Goal: Task Accomplishment & Management: Use online tool/utility

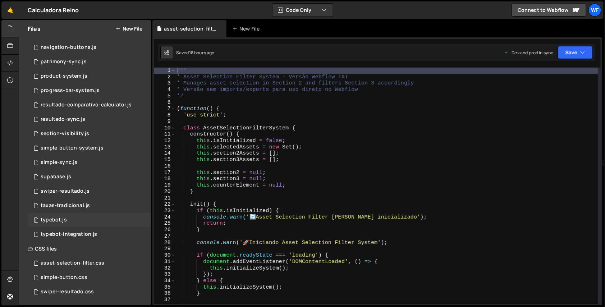
scroll to position [170, 0]
click at [96, 189] on div "0 swiper-resultado.js 0" at bounding box center [89, 190] width 123 height 14
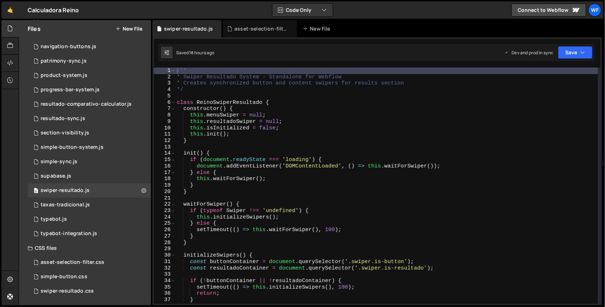
click at [319, 133] on div "/** * Swiper Resultado System - Standalone for Webflow * Creates synchronized b…" at bounding box center [387, 192] width 423 height 249
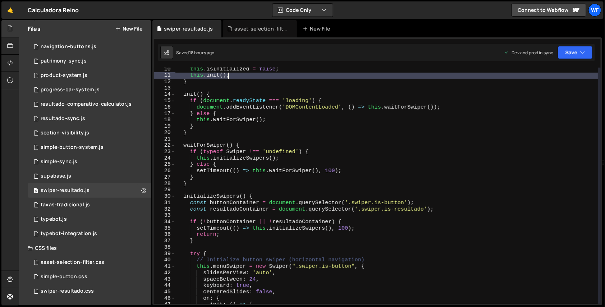
scroll to position [59, 0]
type textarea "} };"
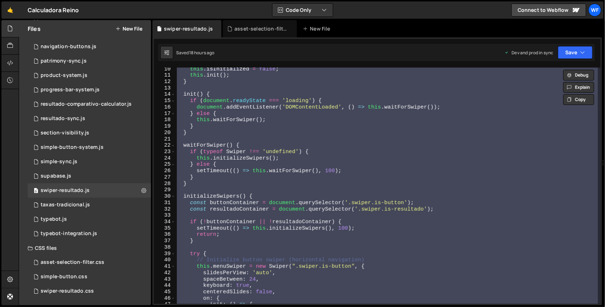
paste textarea
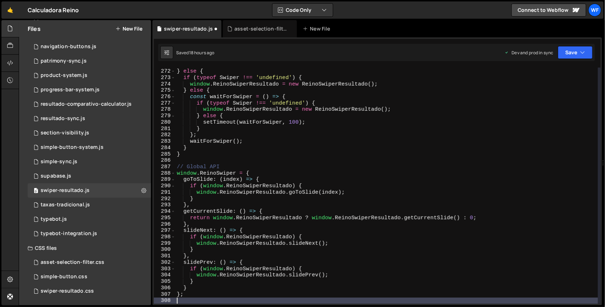
scroll to position [1727, 0]
click at [388, 85] on div "// Already set up above } else { if ( typeof Swiper !== 'undefined' ) { window …" at bounding box center [387, 186] width 423 height 249
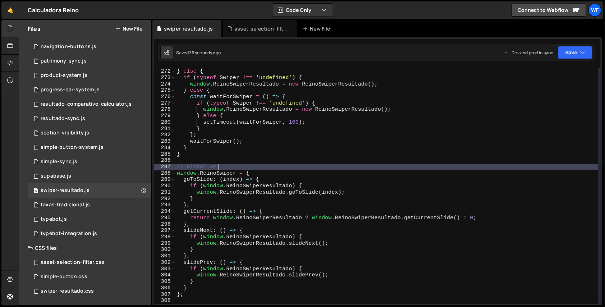
click at [364, 167] on div "// Already set up above } else { if ( typeof Swiper !== 'undefined' ) { window …" at bounding box center [387, 186] width 423 height 249
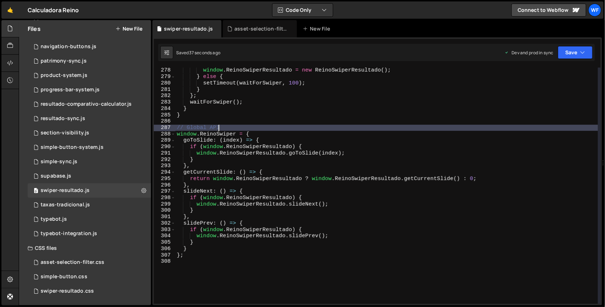
scroll to position [1786, 0]
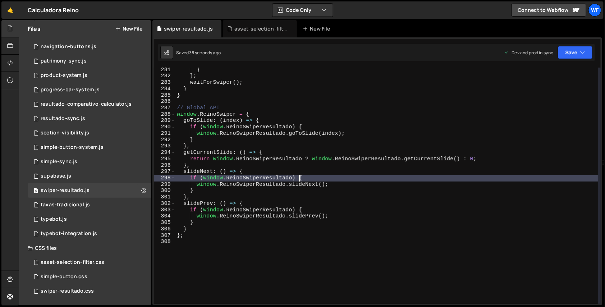
click at [395, 181] on div "} } ; waitForSwiper ( ) ; } } // Global API window . ReinoSwiper = { goToSlide …" at bounding box center [387, 191] width 423 height 249
click at [395, 158] on div "} } ; waitForSwiper ( ) ; } } // Global API window . ReinoSwiper = { goToSlide …" at bounding box center [387, 191] width 423 height 249
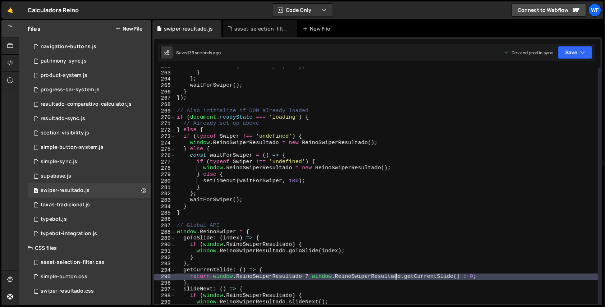
click at [372, 138] on div "setTimeout ( waitForSwiper , 100 ) ; } } ; waitForSwiper ( ) ; } }) ; // Also i…" at bounding box center [387, 187] width 423 height 249
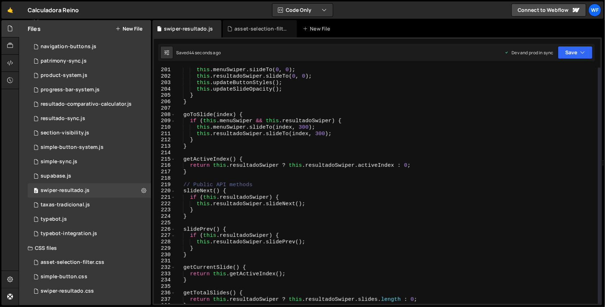
scroll to position [1197, 0]
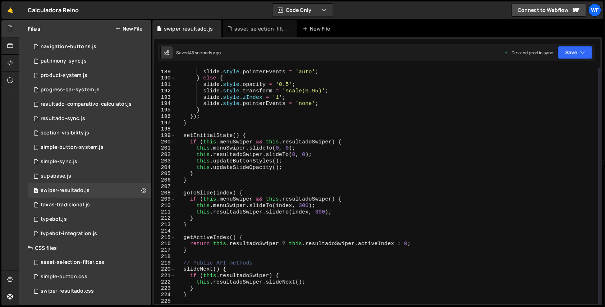
click at [333, 166] on div "slide . style . zIndex = '2' ; slide . style . pointerEvents = 'auto' ; } else …" at bounding box center [387, 187] width 423 height 249
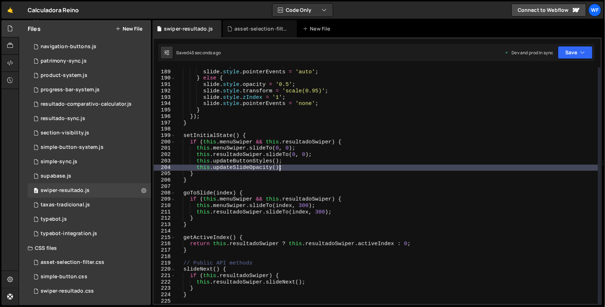
scroll to position [1158, 0]
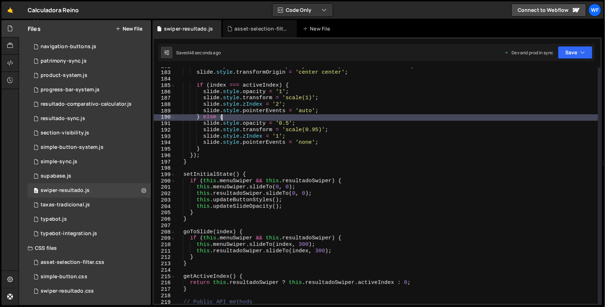
click at [342, 117] on div "slide . style . transition = 'opacity 0.3s ease, transform 0.3s ease' ; slide .…" at bounding box center [387, 187] width 423 height 249
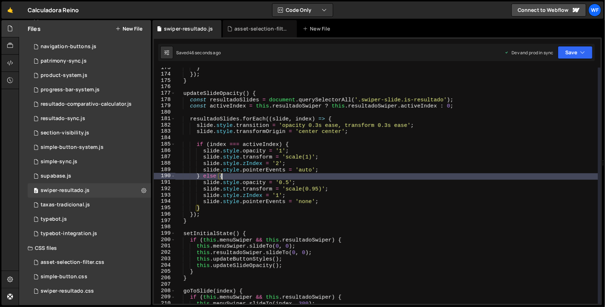
scroll to position [1099, 0]
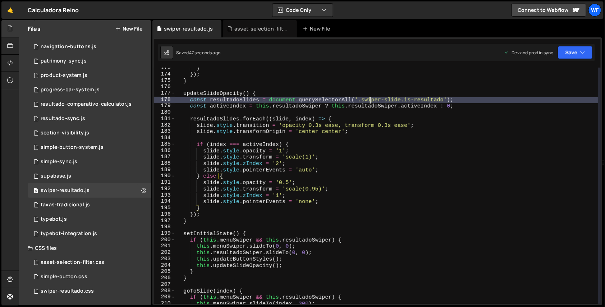
click at [370, 100] on div "} }) ; } updateSlideOpacity ( ) { const resultadoSlides = document . querySelec…" at bounding box center [387, 189] width 423 height 249
type textarea "const resultadoSlides = document.querySelectorAll('.swiper-slide.is-resultado');"
click at [366, 136] on div "} }) ; } updateSlideOpacity ( ) { const resultadoSlides = document . querySelec…" at bounding box center [387, 189] width 423 height 249
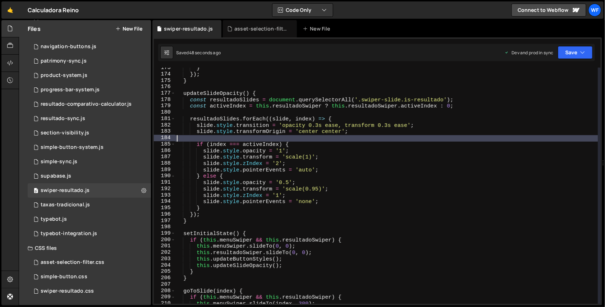
click at [350, 177] on div "} }) ; } updateSlideOpacity ( ) { const resultadoSlides = document . querySelec…" at bounding box center [387, 189] width 423 height 249
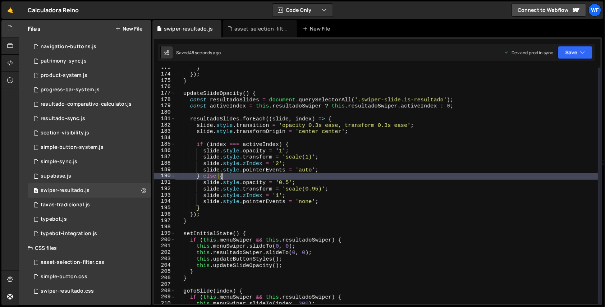
click at [349, 190] on div "} }) ; } updateSlideOpacity ( ) { const resultadoSlides = document . querySelec…" at bounding box center [387, 189] width 423 height 249
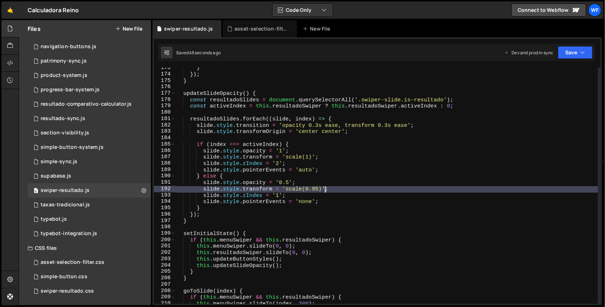
click at [348, 181] on div "} }) ; } updateSlideOpacity ( ) { const resultadoSlides = document . querySelec…" at bounding box center [387, 189] width 423 height 249
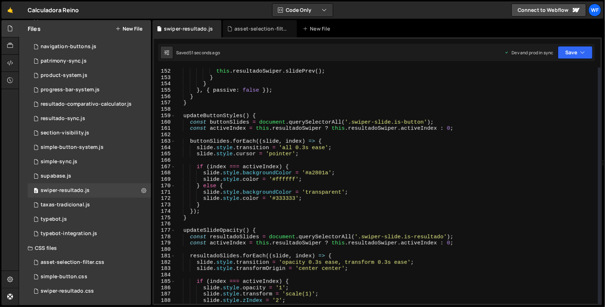
scroll to position [962, 0]
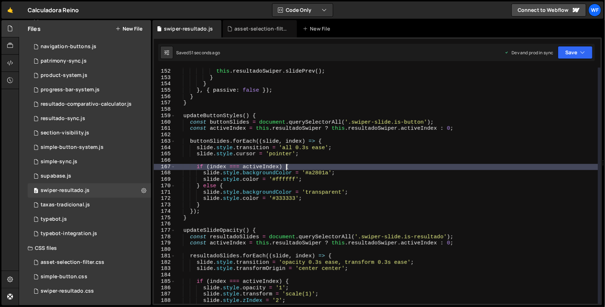
click at [350, 170] on div "} else { this . resultadoSwiper . slidePrev ( ) ; } } } , { passive : false }) …" at bounding box center [387, 186] width 423 height 249
click at [349, 140] on div "} else { this . resultadoSwiper . slidePrev ( ) ; } } } , { passive : false }) …" at bounding box center [387, 186] width 423 height 249
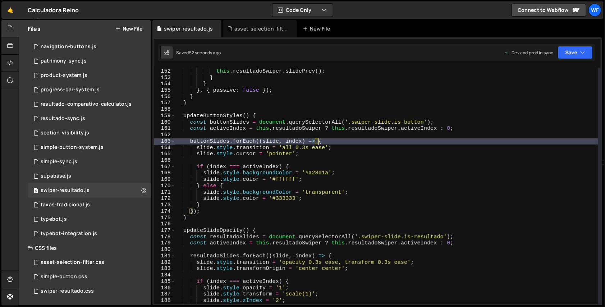
click at [348, 151] on div "} else { this . resultadoSwiper . slidePrev ( ) ; } } } , { passive : false }) …" at bounding box center [387, 186] width 423 height 249
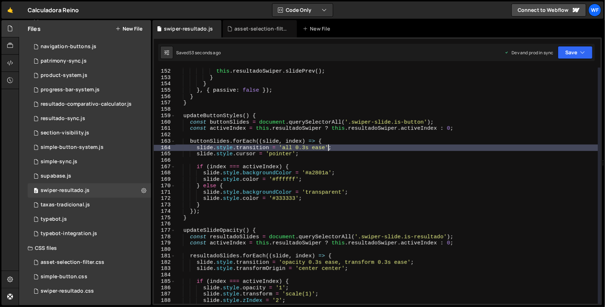
click at [356, 174] on div "} else { this . resultadoSwiper . slidePrev ( ) ; } } } , { passive : false }) …" at bounding box center [387, 186] width 423 height 249
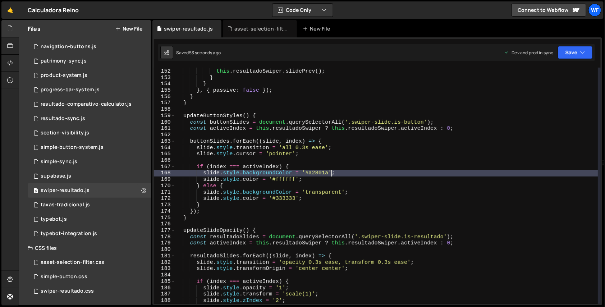
click at [368, 197] on div "} else { this . resultadoSwiper . slidePrev ( ) ; } } } , { passive : false }) …" at bounding box center [387, 186] width 423 height 249
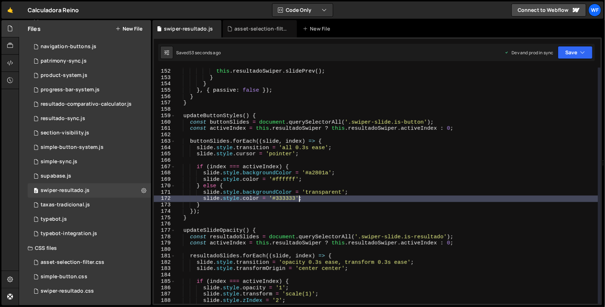
click at [370, 210] on div "} else { this . resultadoSwiper . slidePrev ( ) ; } } } , { passive : false }) …" at bounding box center [387, 186] width 423 height 249
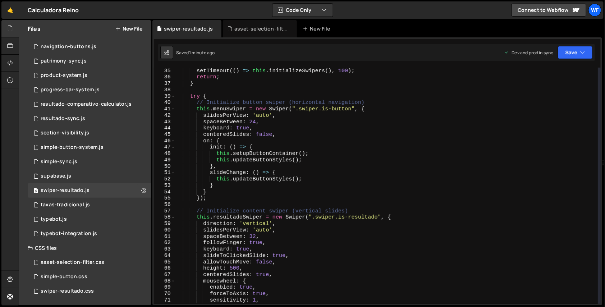
scroll to position [197, 0]
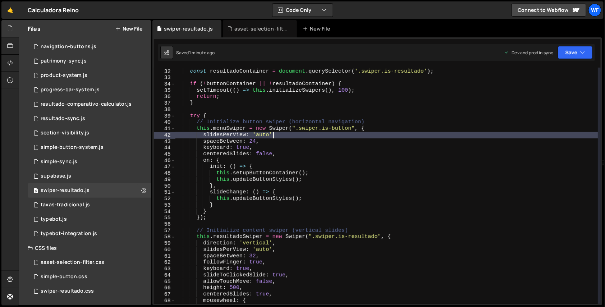
click at [340, 134] on div "const buttonContainer = document . querySelector ( '.swiper.is-button' ) ; cons…" at bounding box center [387, 186] width 423 height 249
click at [334, 138] on div "const buttonContainer = document . querySelector ( '.swiper.is-button' ) ; cons…" at bounding box center [387, 186] width 423 height 249
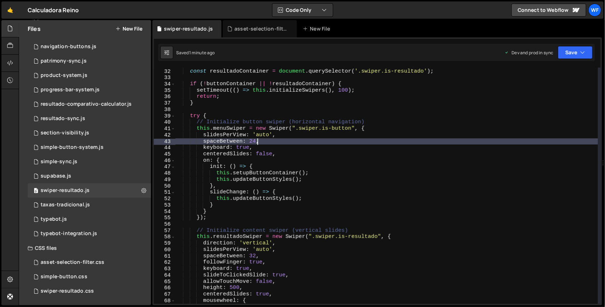
click at [329, 148] on div "const buttonContainer = document . querySelector ( '.swiper.is-button' ) ; cons…" at bounding box center [387, 186] width 423 height 249
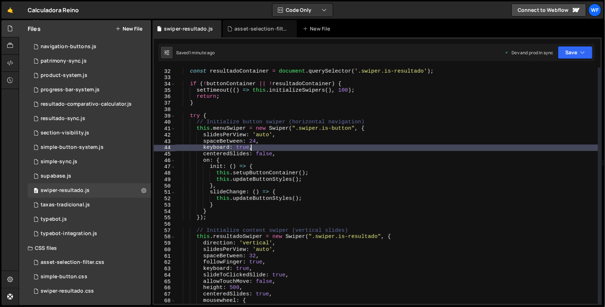
click at [332, 132] on div "const buttonContainer = document . querySelector ( '.swiper.is-button' ) ; cons…" at bounding box center [387, 186] width 423 height 249
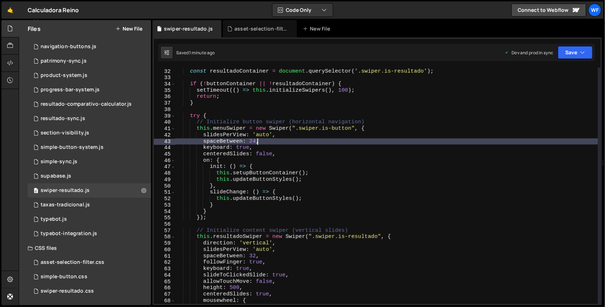
click at [329, 140] on div "const buttonContainer = document . querySelector ( '.swiper.is-button' ) ; cons…" at bounding box center [387, 186] width 423 height 249
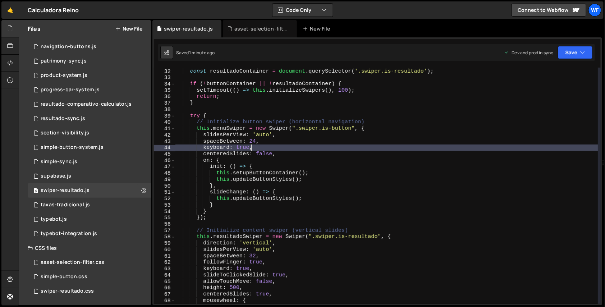
click at [327, 150] on div "const buttonContainer = document . querySelector ( '.swiper.is-button' ) ; cons…" at bounding box center [387, 186] width 423 height 249
click at [327, 144] on div "const buttonContainer = document . querySelector ( '.swiper.is-button' ) ; cons…" at bounding box center [387, 186] width 423 height 249
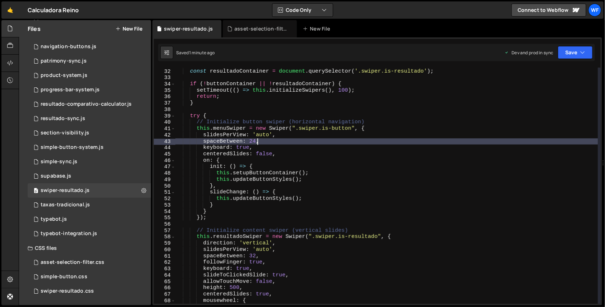
click at [327, 154] on div "const buttonContainer = document . querySelector ( '.swiper.is-button' ) ; cons…" at bounding box center [387, 186] width 423 height 249
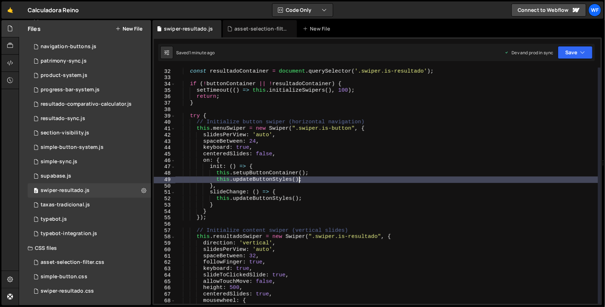
click at [329, 178] on div "const buttonContainer = document . querySelector ( '.swiper.is-button' ) ; cons…" at bounding box center [387, 186] width 423 height 249
click at [329, 167] on div "const buttonContainer = document . querySelector ( '.swiper.is-button' ) ; cons…" at bounding box center [387, 186] width 423 height 249
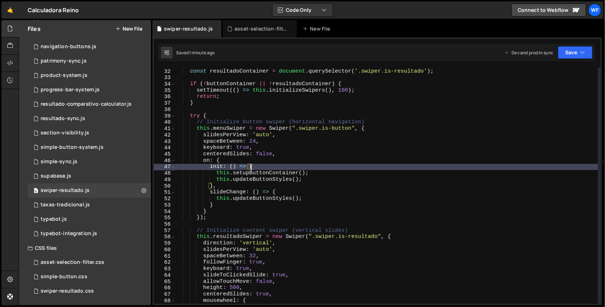
click at [327, 177] on div "const buttonContainer = document . querySelector ( '.swiper.is-button' ) ; cons…" at bounding box center [387, 186] width 423 height 249
type textarea "this.updateButtonStyles();"
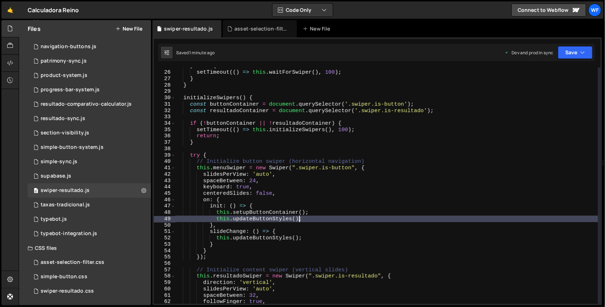
click at [336, 146] on div "} else { setTimeout (( ) => this . waitForSwiper ( ) , 100 ) ; } } initializeSw…" at bounding box center [387, 187] width 423 height 249
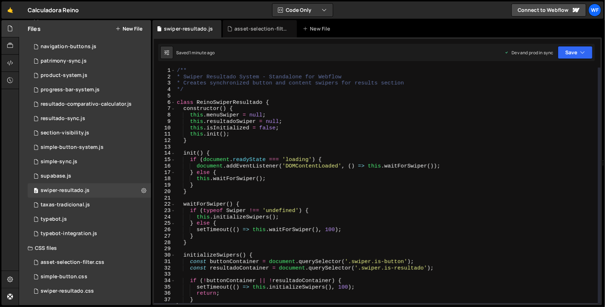
scroll to position [0, 0]
click at [80, 295] on div "swiper-resultado.css 0" at bounding box center [89, 291] width 123 height 14
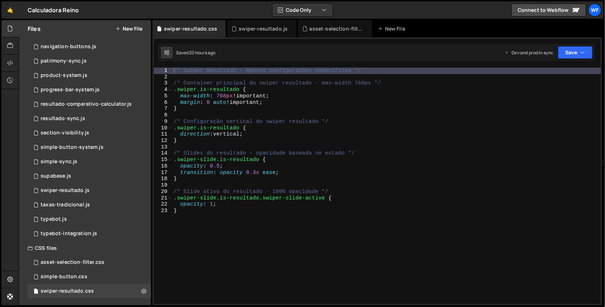
click at [332, 94] on div "/* Swiper Resultado - Apenas configurações específicas */ /* Container principa…" at bounding box center [386, 192] width 429 height 249
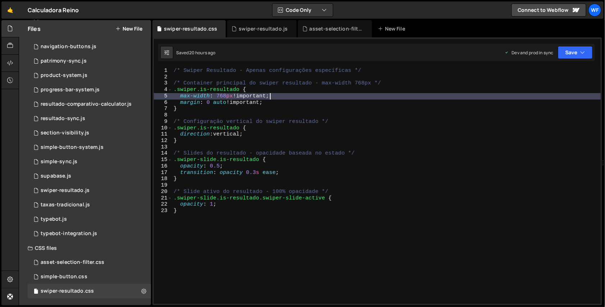
click at [336, 71] on div "/* Swiper Resultado - Apenas configurações específicas */ /* Container principa…" at bounding box center [386, 192] width 429 height 249
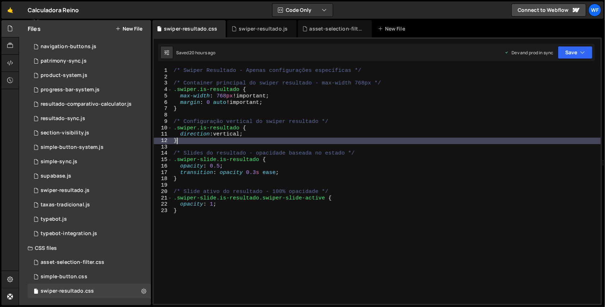
click at [314, 140] on div "/* Swiper Resultado - Apenas configurações específicas */ /* Container principa…" at bounding box center [386, 192] width 429 height 249
click at [269, 203] on div "/* Swiper Resultado - Apenas configurações específicas */ /* Container principa…" at bounding box center [386, 192] width 429 height 249
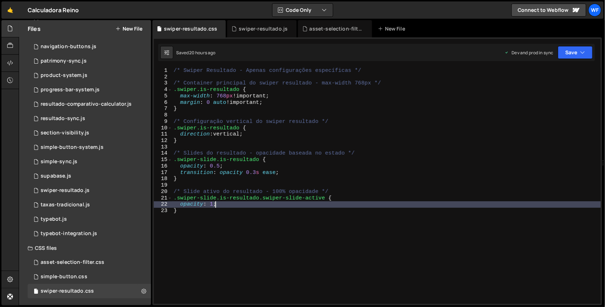
click at [275, 165] on div "/* Swiper Resultado - Apenas configurações específicas */ /* Container principa…" at bounding box center [386, 192] width 429 height 249
type textarea "opacity: 0.5;"
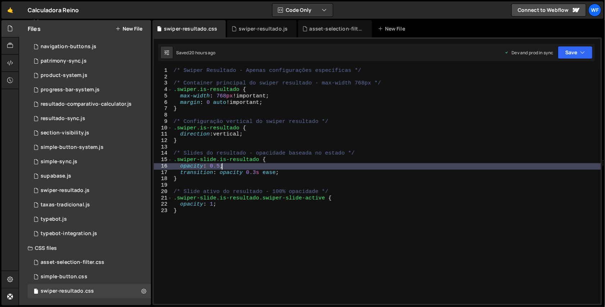
click at [281, 184] on div "/* Swiper Resultado - Apenas configurações específicas */ /* Container principa…" at bounding box center [386, 192] width 429 height 249
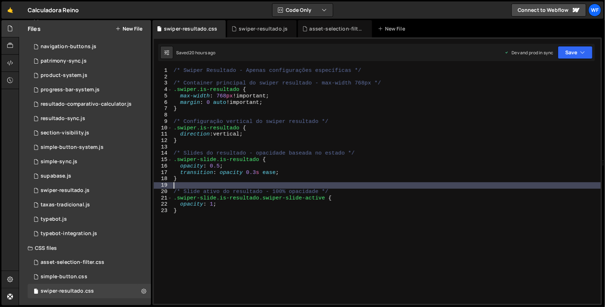
click at [291, 164] on div "/* Swiper Resultado - Apenas configurações específicas */ /* Container principa…" at bounding box center [386, 192] width 429 height 249
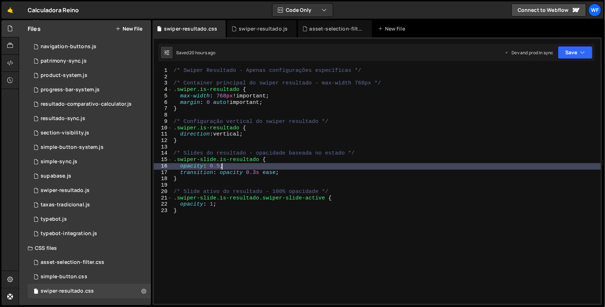
click at [286, 133] on div "/* Swiper Resultado - Apenas configurações específicas */ /* Container principa…" at bounding box center [386, 192] width 429 height 249
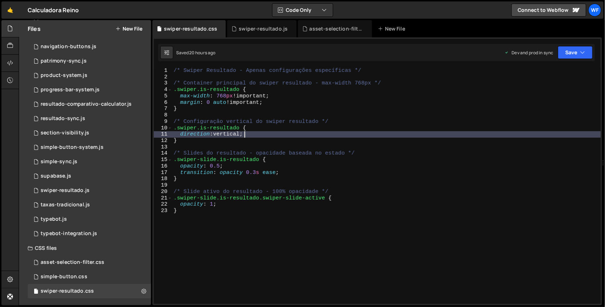
click at [291, 110] on div "/* Swiper Resultado - Apenas configurações específicas */ /* Container principa…" at bounding box center [386, 192] width 429 height 249
type textarea "}"
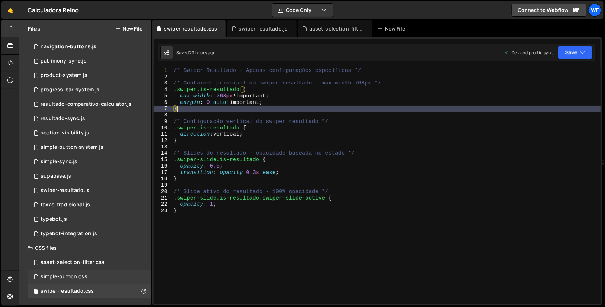
click at [60, 278] on div "simple-button.css" at bounding box center [64, 277] width 47 height 6
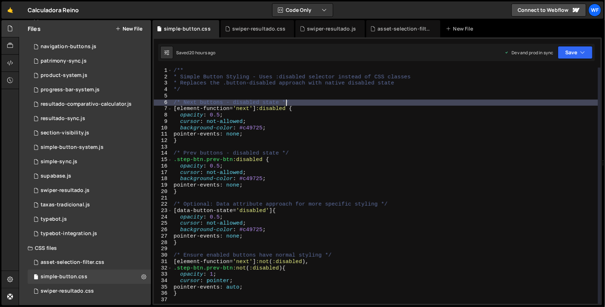
click at [296, 105] on div "/** * Simple Button Styling - Uses :disabled selector instead of CSS classes * …" at bounding box center [385, 192] width 426 height 249
click at [304, 123] on div "/** * Simple Button Styling - Uses :disabled selector instead of CSS classes * …" at bounding box center [385, 192] width 426 height 249
type textarea "cursor: not-allowed;"
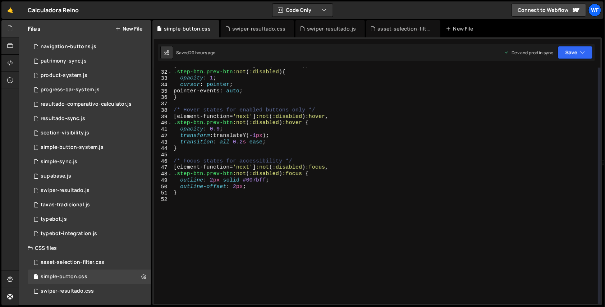
scroll to position [196, 0]
click at [49, 263] on div "asset-selection-filter.css" at bounding box center [73, 262] width 64 height 6
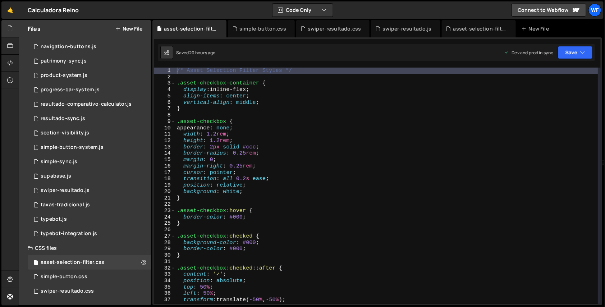
click at [288, 116] on div "/* Asset Selection Filter Styles */ .asset-checkbox-container { display : inlin…" at bounding box center [387, 192] width 423 height 249
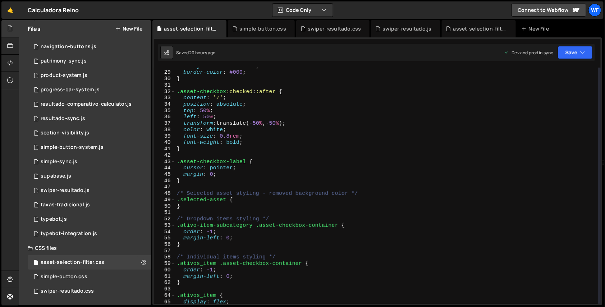
scroll to position [235, 0]
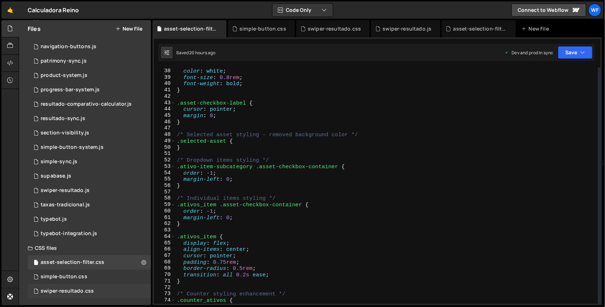
click at [62, 291] on div "swiper-resultado.css" at bounding box center [67, 291] width 53 height 6
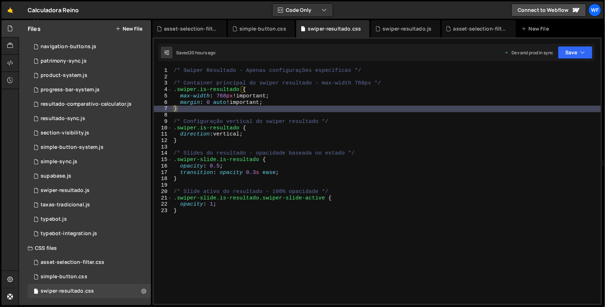
click at [283, 179] on div "/* Swiper Resultado - Apenas configurações específicas */ /* Container principa…" at bounding box center [386, 192] width 429 height 249
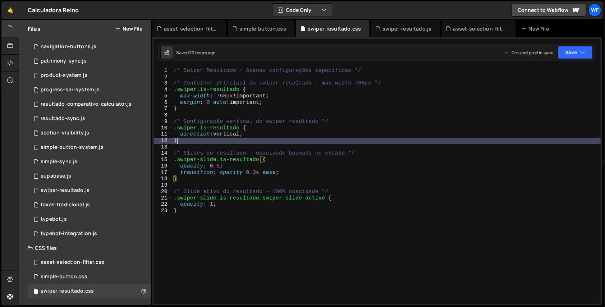
click at [308, 139] on div "/* Swiper Resultado - Apenas configurações específicas */ /* Container principa…" at bounding box center [386, 192] width 429 height 249
click at [79, 187] on div "swiper-resultado.js" at bounding box center [65, 190] width 49 height 6
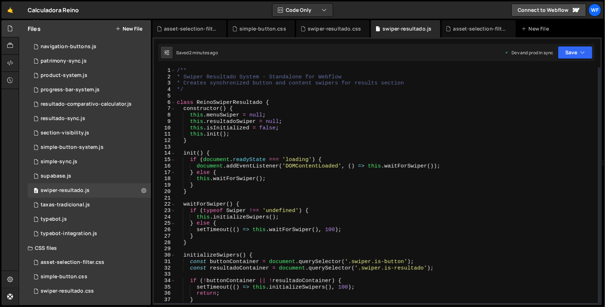
click at [325, 123] on div "/** * Swiper Resultado System - Standalone for Webflow * Creates synchronized b…" at bounding box center [387, 192] width 423 height 249
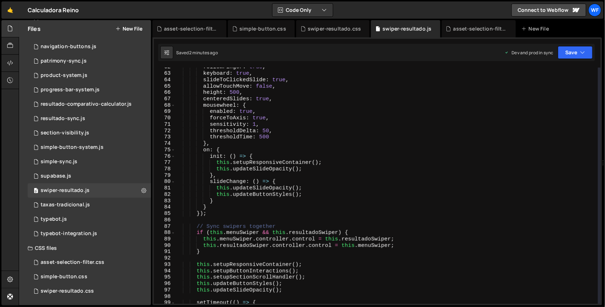
scroll to position [353, 0]
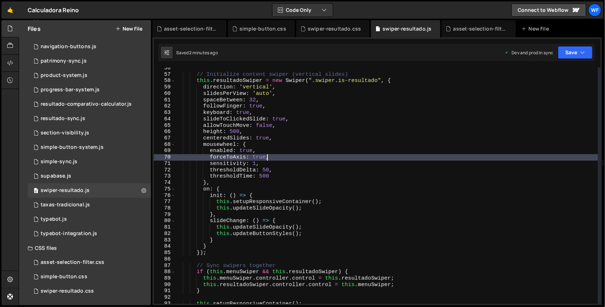
click at [318, 157] on div "// Initialize content swiper (vertical slides) this . resultadoSwiper = new Swi…" at bounding box center [387, 189] width 423 height 249
click at [313, 169] on div "// Initialize content swiper (vertical slides) this . resultadoSwiper = new Swi…" at bounding box center [387, 189] width 423 height 249
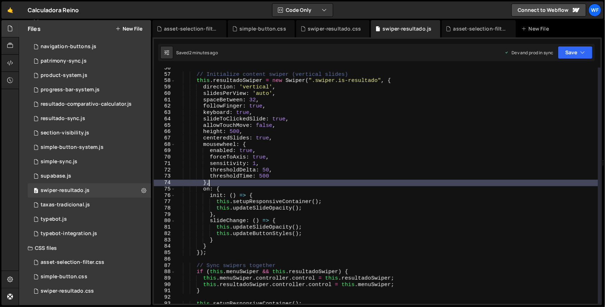
click at [315, 181] on div "// Initialize content swiper (vertical slides) this . resultadoSwiper = new Swi…" at bounding box center [387, 189] width 423 height 249
click at [315, 168] on div "// Initialize content swiper (vertical slides) this . resultadoSwiper = new Swi…" at bounding box center [387, 189] width 423 height 249
type textarea "thresholdDelta: 50,"
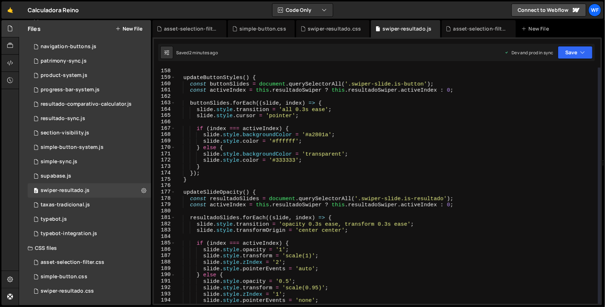
scroll to position [1020, 0]
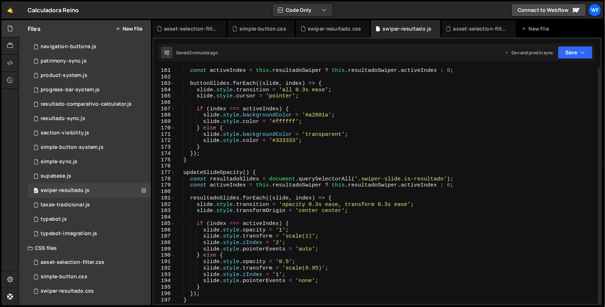
click at [367, 189] on div "const activeIndex = this . resultadoSwiper ? this . resultadoSwiper . activeInd…" at bounding box center [387, 192] width 423 height 249
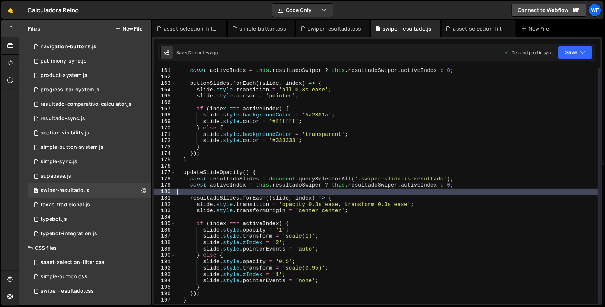
click at [366, 162] on div "const activeIndex = this . resultadoSwiper ? this . resultadoSwiper . activeInd…" at bounding box center [387, 192] width 423 height 249
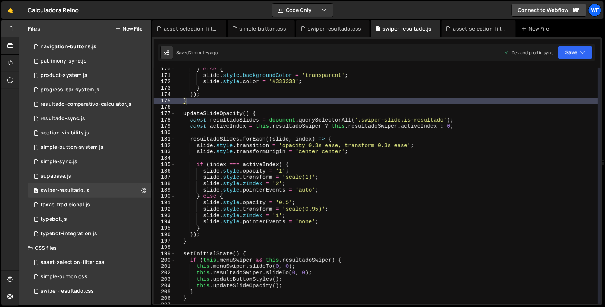
scroll to position [1099, 0]
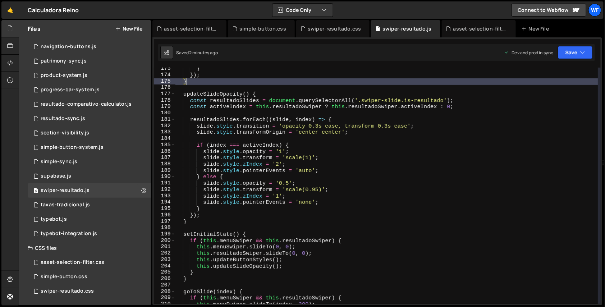
click at [355, 191] on div "} }) ; } updateSlideOpacity ( ) { const resultadoSlides = document . querySelec…" at bounding box center [387, 190] width 423 height 249
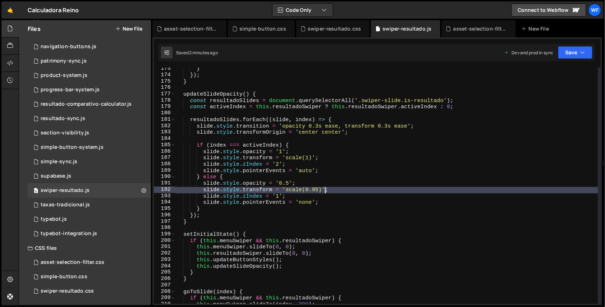
click at [354, 200] on div "} }) ; } updateSlideOpacity ( ) { const resultadoSlides = document . querySelec…" at bounding box center [387, 190] width 423 height 249
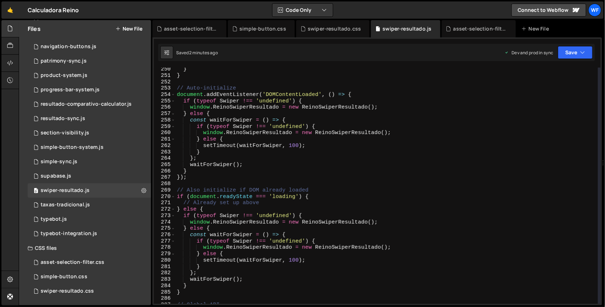
click at [347, 172] on div "} } // Auto-initialize document . addEventListener ( 'DOMContentLoaded' , ( ) =…" at bounding box center [387, 190] width 423 height 249
type textarea "}"
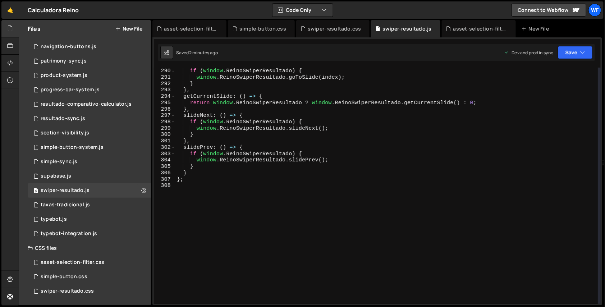
scroll to position [1842, 0]
click at [347, 172] on div "goToSlide : ( index ) => { if ( window . ReinoSwiperResultado ) { window . Rein…" at bounding box center [387, 186] width 423 height 249
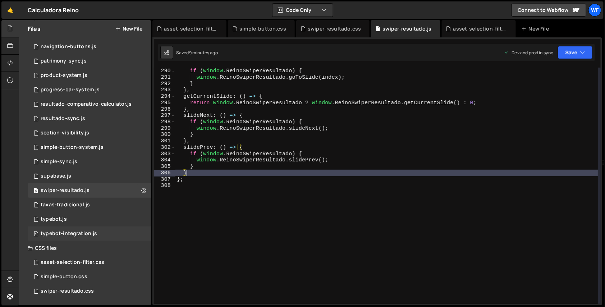
click at [64, 234] on div "typebot-integration.js" at bounding box center [69, 234] width 57 height 6
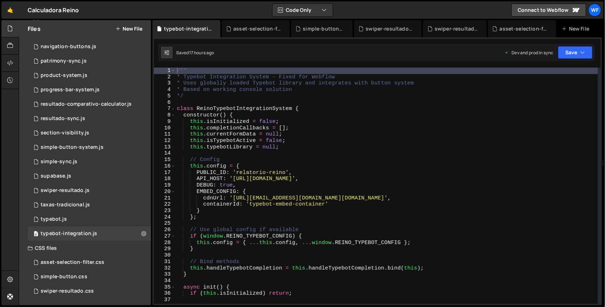
click at [333, 147] on div "/** * Typebot Integration System - Fixed for Webflow * Uses globally loaded Typ…" at bounding box center [387, 192] width 423 height 249
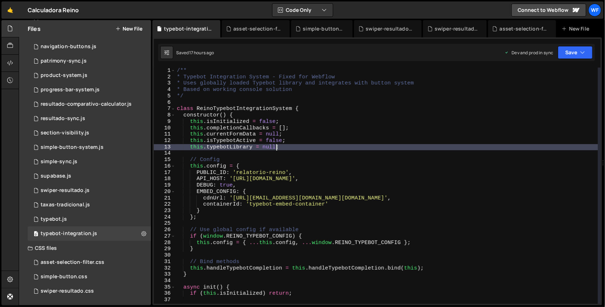
type textarea "window.ReinoTypebotIntegrationSystem.init(); }"
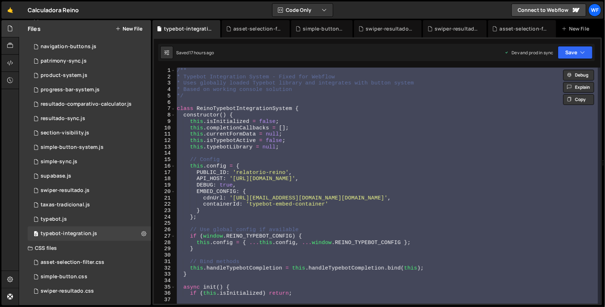
paste textarea
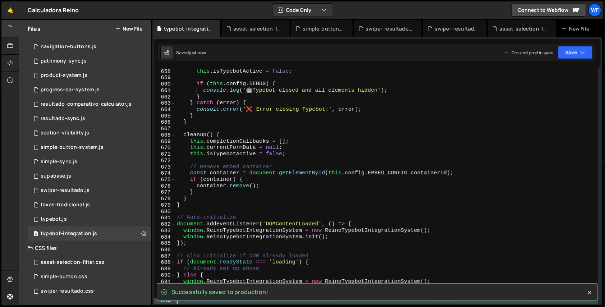
click at [410, 108] on div "// Reset state this . isTypebotActive = false ; if ( this . config . DEBUG ) { …" at bounding box center [387, 186] width 423 height 249
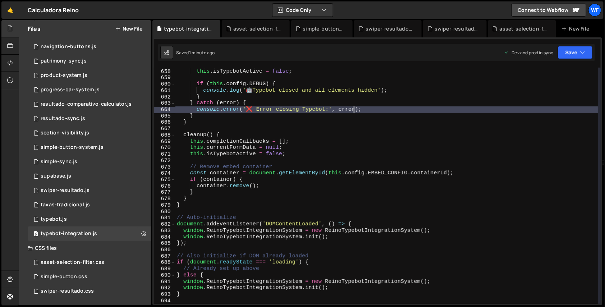
click at [382, 164] on div "// Reset state this . isTypebotActive = false ; if ( this . config . DEBUG ) { …" at bounding box center [387, 186] width 423 height 249
type textarea "// Remove embed container"
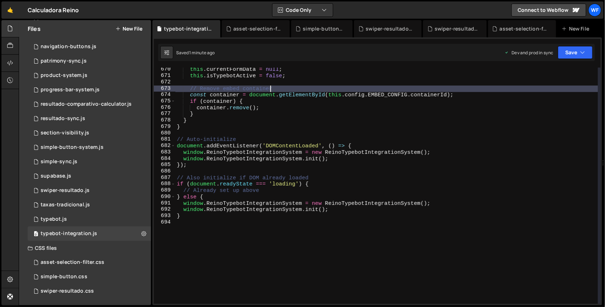
scroll to position [4310, 0]
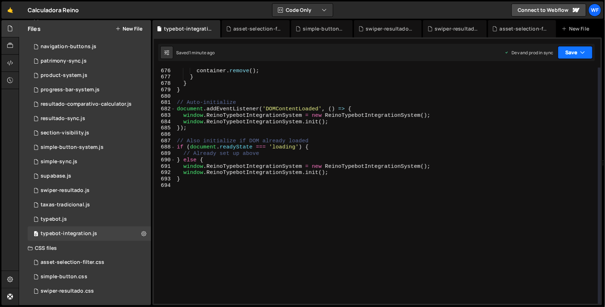
click at [586, 52] on button "Save" at bounding box center [575, 52] width 35 height 13
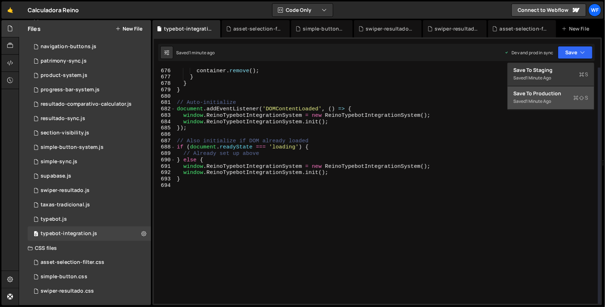
click at [554, 103] on div "Saved 1 minute ago" at bounding box center [551, 101] width 75 height 9
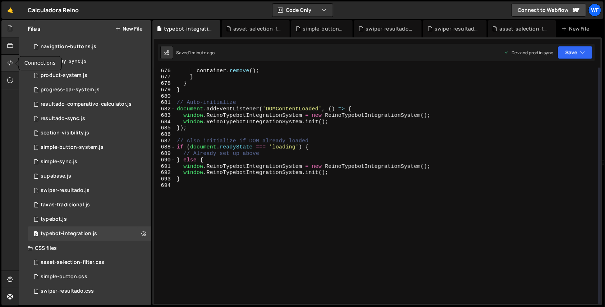
click at [9, 66] on icon at bounding box center [10, 63] width 6 height 8
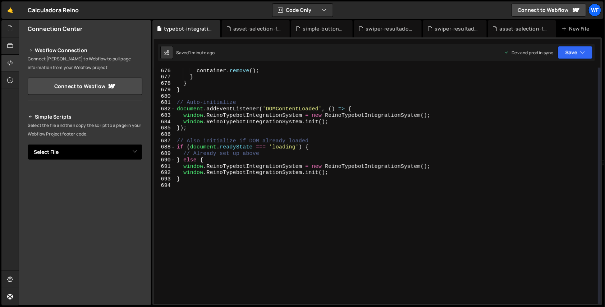
click at [72, 153] on select "Select File asset-selection-filter.js button-coordinator.js currency-control.js…" at bounding box center [85, 152] width 115 height 16
select select "45205"
click at [28, 144] on select "Select File asset-selection-filter.js button-coordinator.js currency-control.js…" at bounding box center [85, 152] width 115 height 16
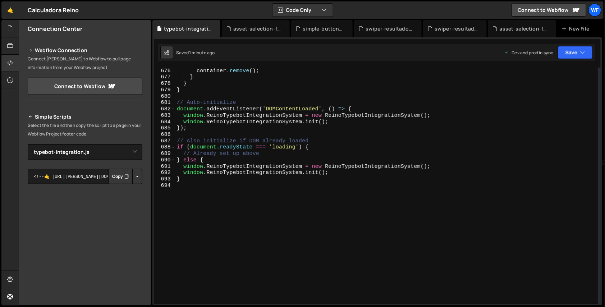
click at [137, 178] on button "Button group with nested dropdown" at bounding box center [137, 176] width 10 height 15
click at [127, 193] on link "Copy Staging Script" at bounding box center [107, 190] width 70 height 10
click at [133, 179] on button "Button group with nested dropdown" at bounding box center [137, 176] width 10 height 15
click at [123, 205] on link "Copy Production Script" at bounding box center [107, 200] width 70 height 10
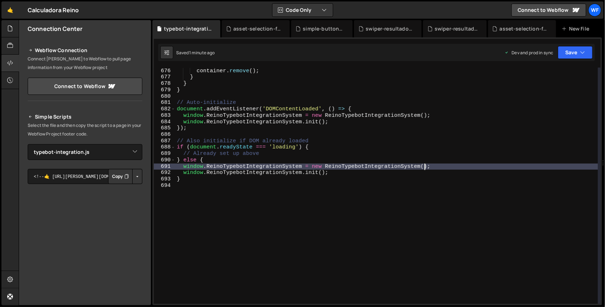
click at [481, 168] on div "if ( container ) { container . remove ( ) ; } } } // Auto-initialize document .…" at bounding box center [387, 186] width 423 height 249
click at [333, 150] on div "if ( container ) { container . remove ( ) ; } } } // Auto-initialize document .…" at bounding box center [387, 186] width 423 height 249
type textarea "if (document.readyState === 'loading') {"
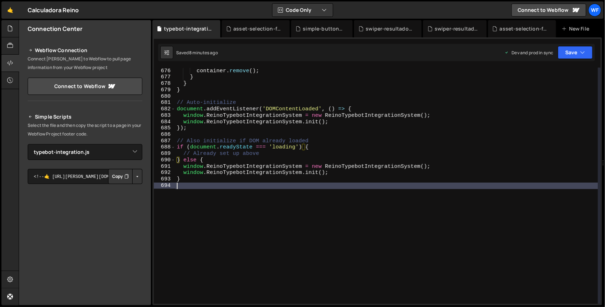
click at [194, 203] on div "if ( container ) { container . remove ( ) ; } } } // Auto-initialize document .…" at bounding box center [387, 186] width 423 height 249
type textarea "}"
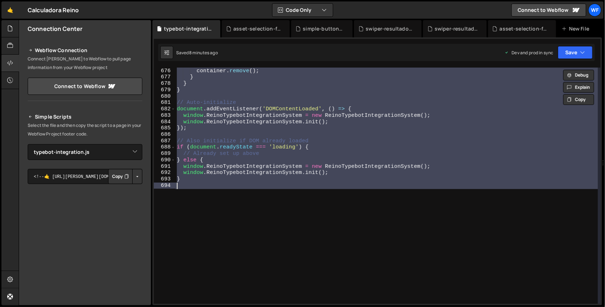
paste textarea
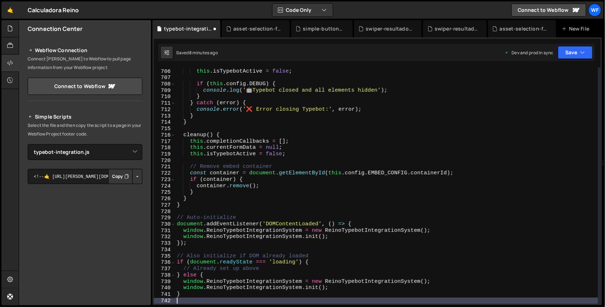
scroll to position [4540, 0]
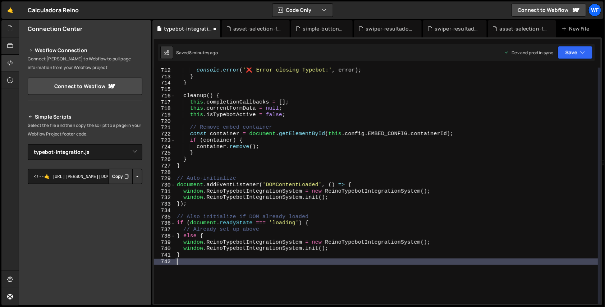
type textarea "}"
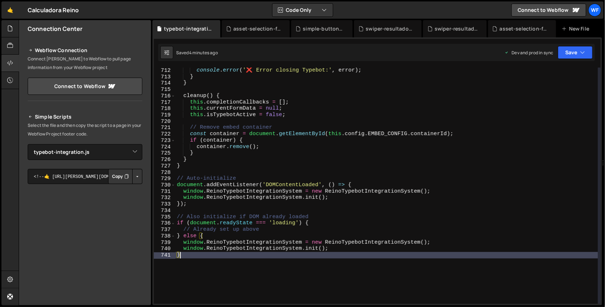
click at [279, 173] on div "console . error ( '❌ Error closing Typebot:' , error ) ; } } cleanup ( ) { this…" at bounding box center [387, 191] width 423 height 249
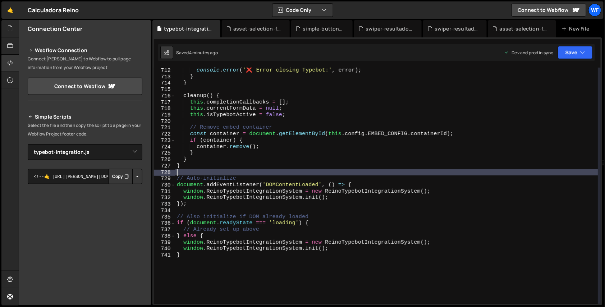
type textarea "window.ReinoTypebotIntegrationSystem.init(); }"
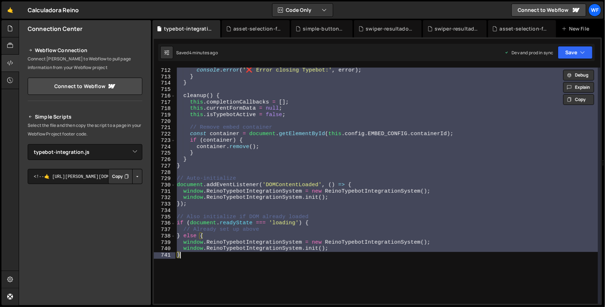
paste textarea
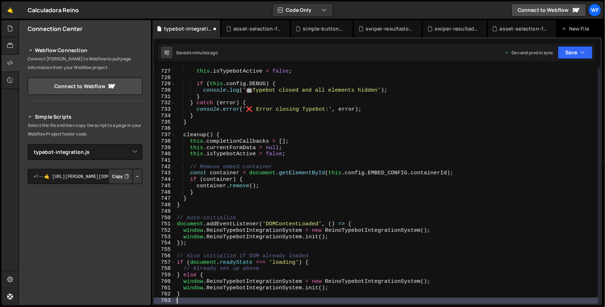
scroll to position [4635, 0]
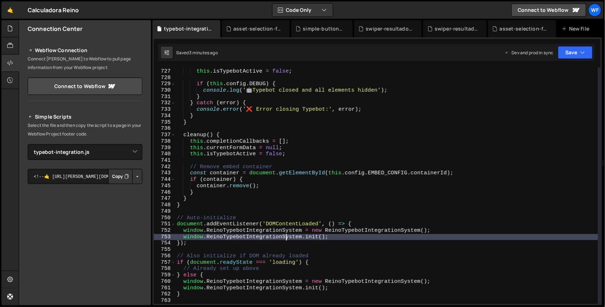
click at [287, 237] on div "// Reset state this . isTypebotActive = false ; if ( this . config . DEBUG ) { …" at bounding box center [387, 186] width 423 height 249
type textarea "window.ReinoTypebotIntegrationSystem.init();"
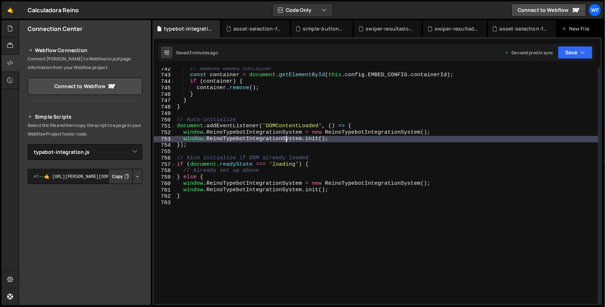
scroll to position [4750, 0]
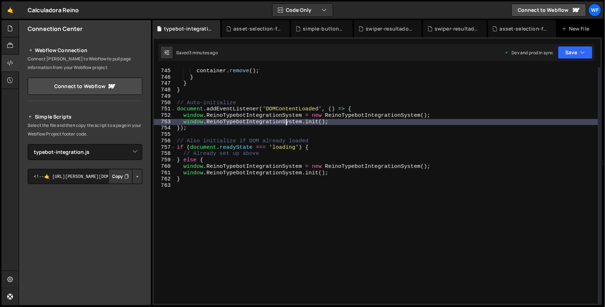
click at [293, 209] on div "if ( container ) { container . remove ( ) ; } } } // Auto-initialize document .…" at bounding box center [387, 186] width 423 height 249
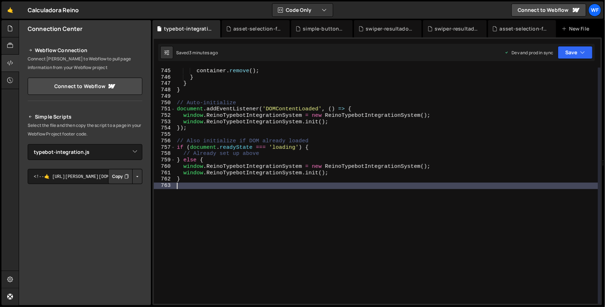
click at [276, 185] on div "if ( container ) { container . remove ( ) ; } } } // Auto-initialize document .…" at bounding box center [387, 186] width 423 height 249
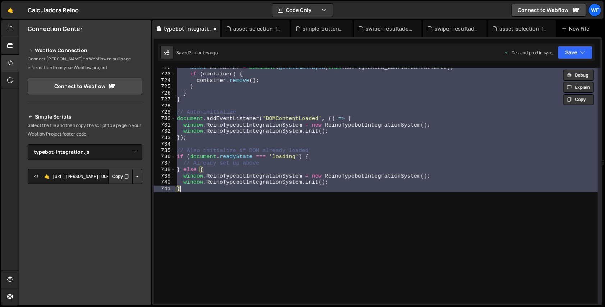
click at [306, 197] on div "const container = document . getElementById ( this . config . EMBED_CONFIG . co…" at bounding box center [387, 186] width 423 height 236
type textarea "}"
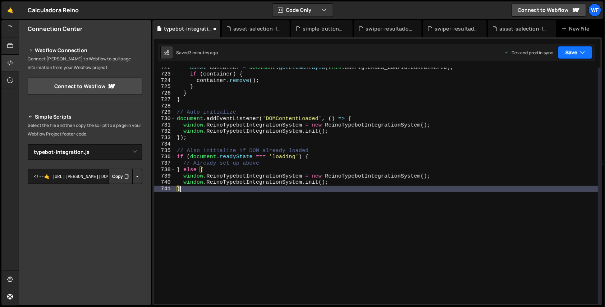
click at [566, 56] on button "Save" at bounding box center [575, 52] width 35 height 13
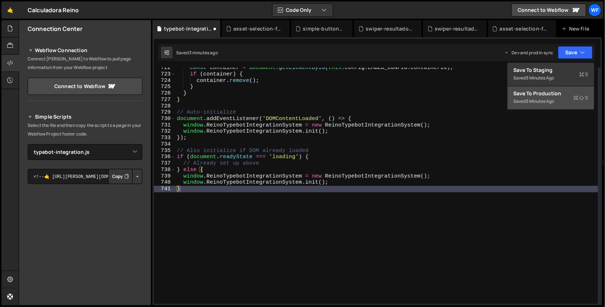
click at [538, 103] on div "3 minutes ago" at bounding box center [541, 101] width 28 height 6
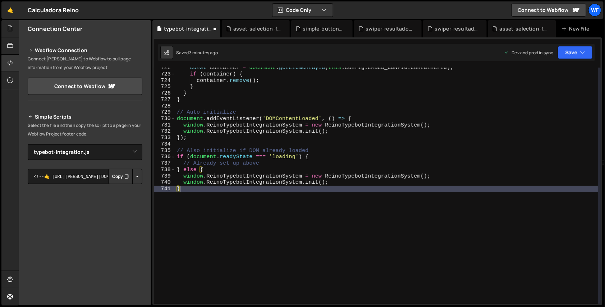
click at [442, 143] on div "const container = document . getElementById ( this . config . EMBED_CONFIG . co…" at bounding box center [387, 189] width 423 height 249
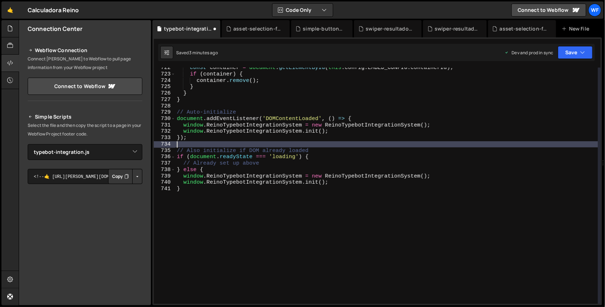
click at [420, 174] on div "const container = document . getElementById ( this . config . EMBED_CONFIG . co…" at bounding box center [387, 189] width 423 height 249
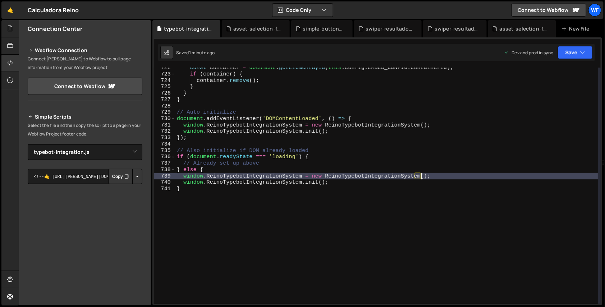
click at [268, 210] on div "const container = document . getElementById ( this . config . EMBED_CONFIG . co…" at bounding box center [387, 189] width 423 height 249
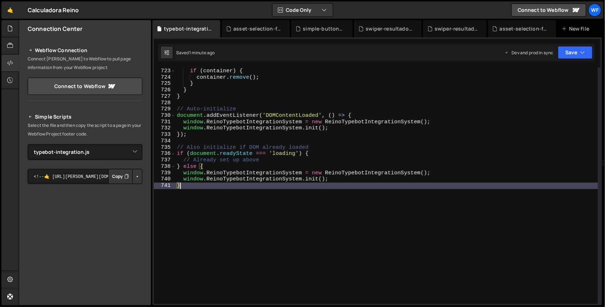
scroll to position [4609, 0]
click at [8, 29] on icon at bounding box center [10, 28] width 6 height 8
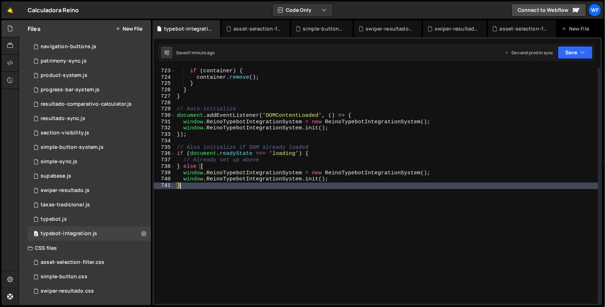
click at [199, 195] on div "const container = document . getElementById ( this . config . EMBED_CONFIG . co…" at bounding box center [387, 186] width 423 height 249
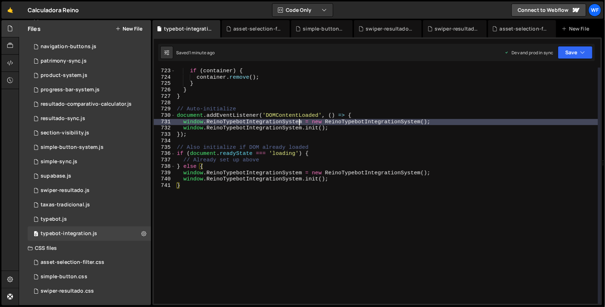
click at [299, 124] on div "const container = document . getElementById ( this . config . EMBED_CONFIG . co…" at bounding box center [387, 186] width 423 height 249
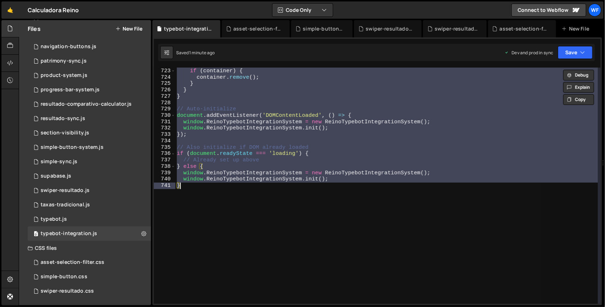
click at [509, 223] on div "const container = document . getElementById ( this . config . EMBED_CONFIG . co…" at bounding box center [387, 186] width 423 height 236
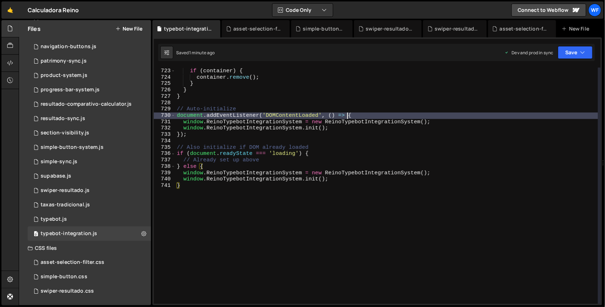
click at [552, 118] on div "const container = document . getElementById ( this . config . EMBED_CONFIG . co…" at bounding box center [387, 186] width 423 height 249
click at [590, 54] on button "Save" at bounding box center [575, 52] width 35 height 13
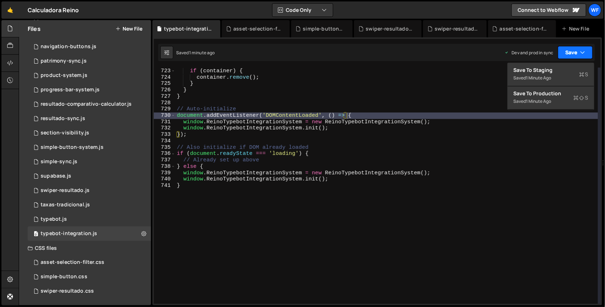
click at [590, 54] on button "Save" at bounding box center [575, 52] width 35 height 13
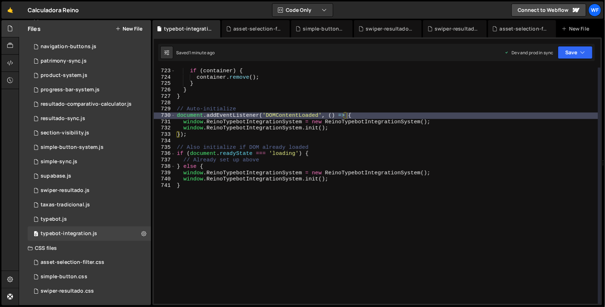
click at [523, 159] on div "const container = document . getElementById ( this . config . EMBED_CONFIG . co…" at bounding box center [387, 186] width 423 height 249
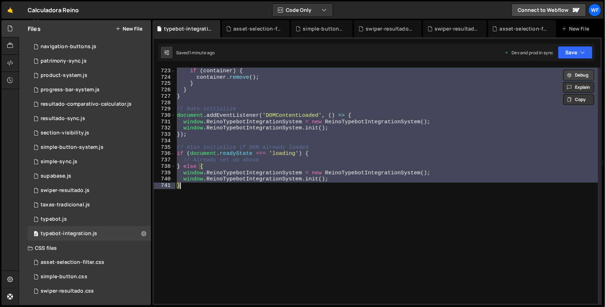
click at [583, 76] on button "Debug" at bounding box center [579, 75] width 31 height 11
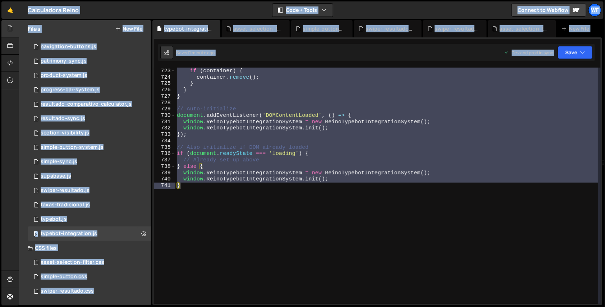
scroll to position [5604, 0]
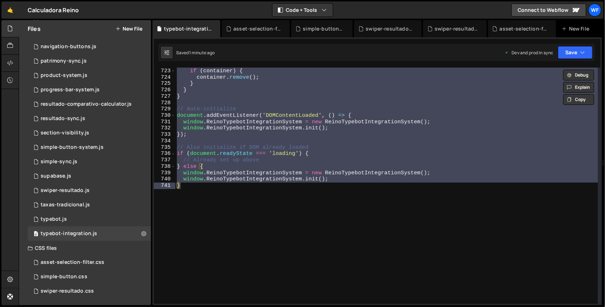
click at [491, 158] on div "const container = document . getElementById ( this . config . EMBED_CONFIG . co…" at bounding box center [387, 186] width 423 height 236
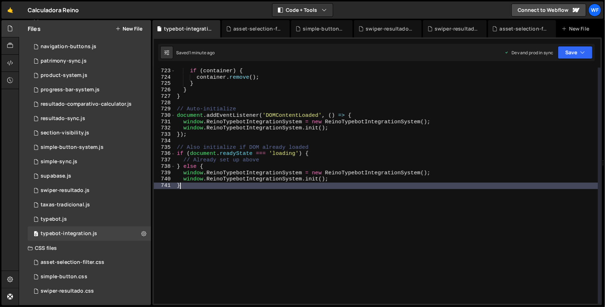
click at [484, 192] on div "const container = document . getElementById ( this . config . EMBED_CONFIG . co…" at bounding box center [387, 186] width 423 height 249
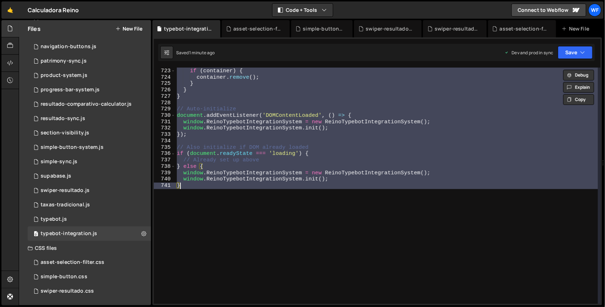
click at [511, 156] on div "const container = document . getElementById ( this . config . EMBED_CONFIG . co…" at bounding box center [387, 186] width 423 height 236
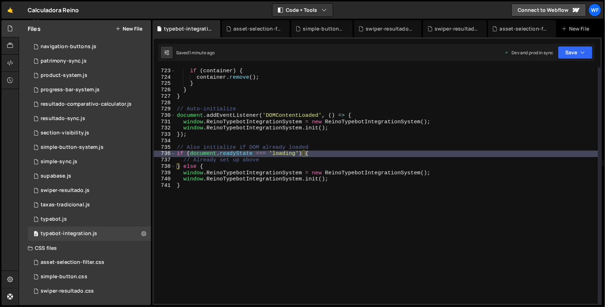
click at [581, 62] on div "1 Type cmd + s to save your Javascript file. הההההההההההההההההההההההההההההההההה…" at bounding box center [378, 171] width 450 height 268
click at [582, 55] on icon "button" at bounding box center [583, 52] width 5 height 7
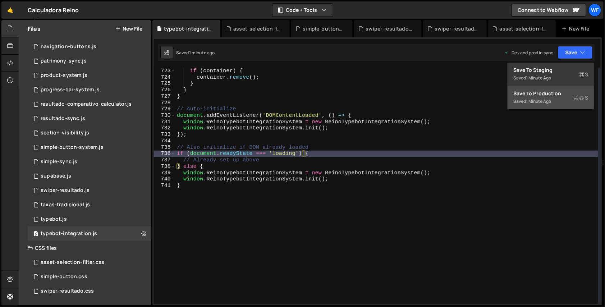
click at [549, 93] on div "Save to Production S" at bounding box center [551, 93] width 75 height 7
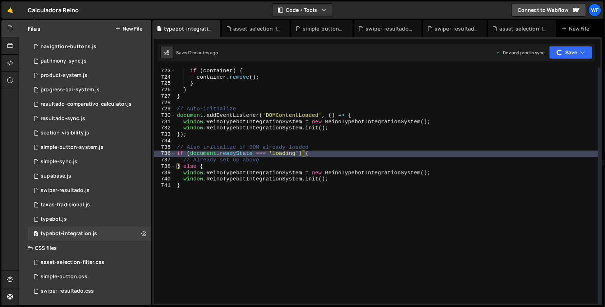
click at [513, 154] on div "const container = document . getElementById ( this . config . EMBED_CONFIG . co…" at bounding box center [387, 186] width 423 height 249
click at [290, 186] on div "const container = document . getElementById ( this . config . EMBED_CONFIG . co…" at bounding box center [387, 186] width 423 height 249
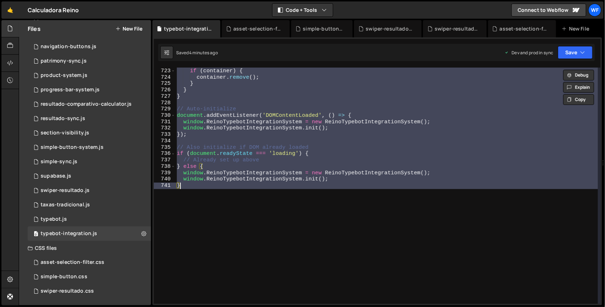
paste textarea
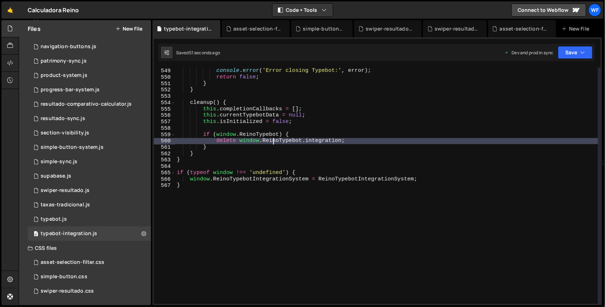
click at [273, 140] on div "} catch ( error ) { console . error ( 'Error closing Typebot:' , error ) ; retu…" at bounding box center [387, 186] width 423 height 249
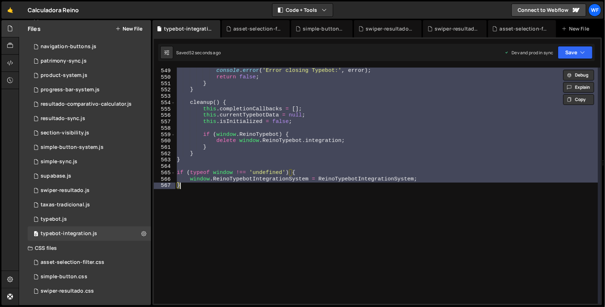
click at [287, 247] on div "} catch ( error ) { console . error ( 'Error closing Typebot:' , error ) ; retu…" at bounding box center [387, 186] width 423 height 236
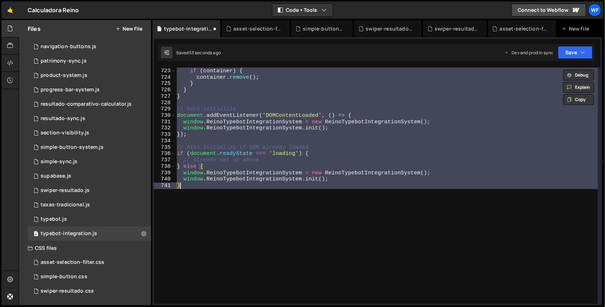
scroll to position [4609, 0]
click at [281, 209] on div "const container = document . getElementById ( this . config . EMBED_CONFIG . co…" at bounding box center [387, 186] width 423 height 236
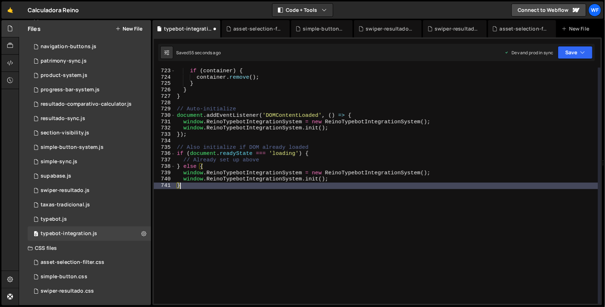
type textarea "}"
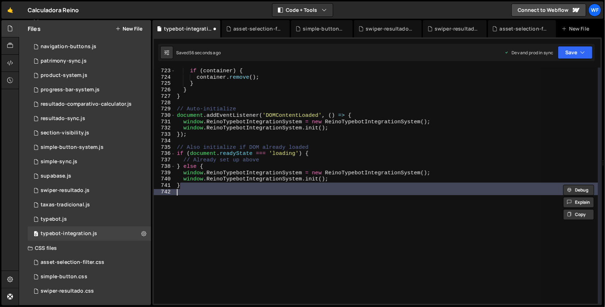
click at [281, 209] on div "const container = document . getElementById ( this . config . EMBED_CONFIG . co…" at bounding box center [387, 186] width 423 height 236
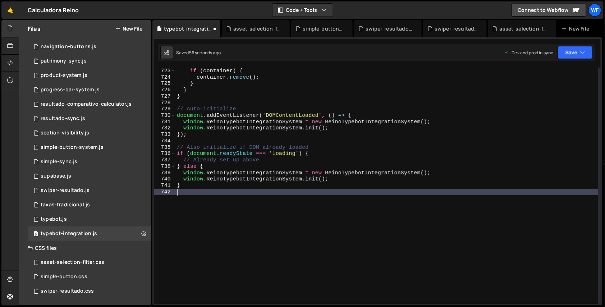
scroll to position [4307, 0]
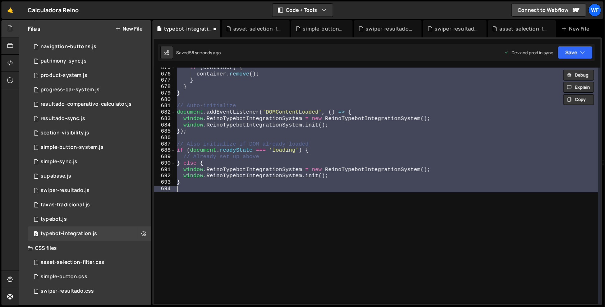
paste textarea
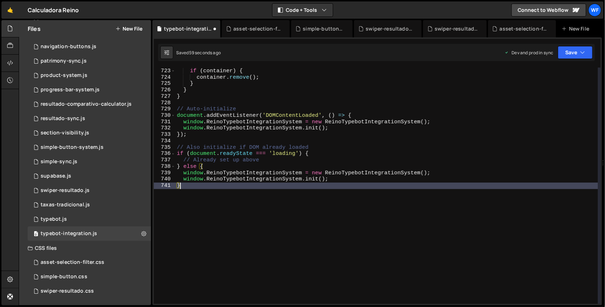
scroll to position [4609, 0]
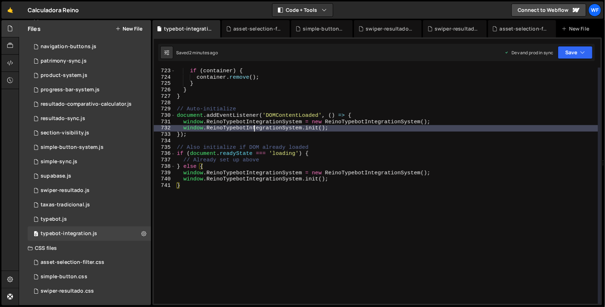
click at [255, 131] on div "const container = document . getElementById ( this . config . EMBED_CONFIG . co…" at bounding box center [387, 186] width 423 height 249
type textarea "window.ReinoTypebotIntegrationSystem.init(); }"
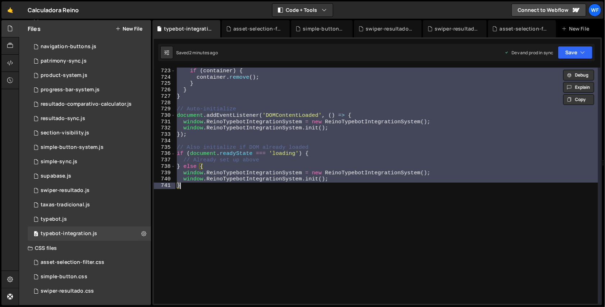
paste textarea
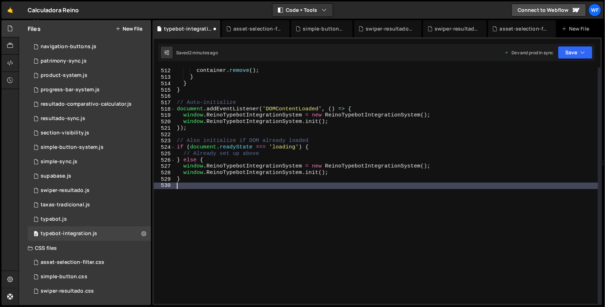
scroll to position [3264, 0]
click at [332, 200] on div "if ( container ) { container . remove ( ) ; } } } // Auto-initialize document .…" at bounding box center [387, 186] width 423 height 249
click at [347, 155] on div "if ( container ) { container . remove ( ) ; } } } // Auto-initialize document .…" at bounding box center [387, 186] width 423 height 249
type textarea "// Already set up above"
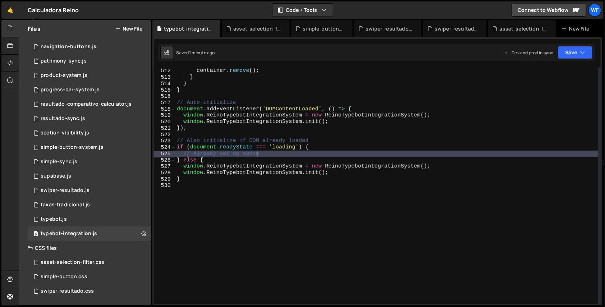
click at [559, 185] on div "if ( container ) { container . remove ( ) ; } } } // Auto-initialize document .…" at bounding box center [387, 186] width 423 height 249
